Goal: Information Seeking & Learning: Learn about a topic

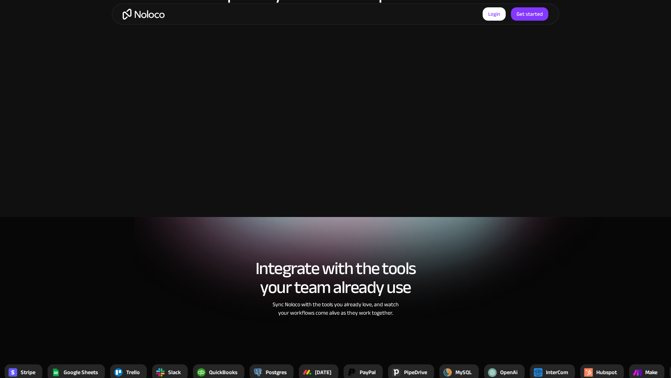
scroll to position [1466, 0]
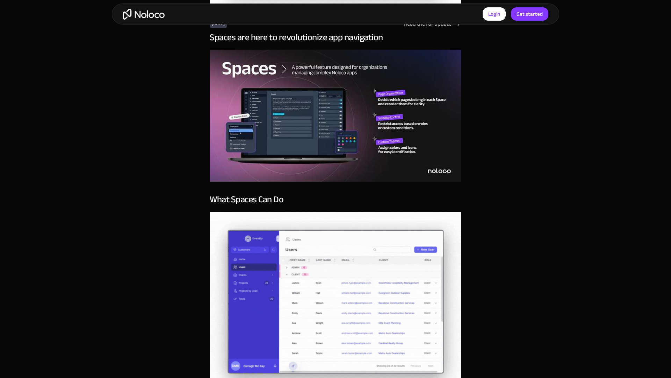
scroll to position [1466, 0]
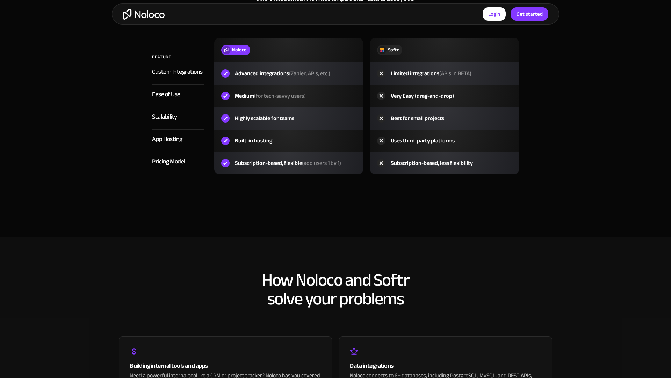
scroll to position [1466, 0]
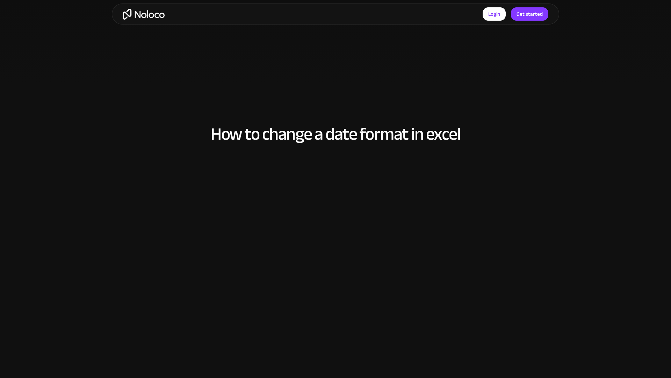
scroll to position [1103, 0]
